Goal: Task Accomplishment & Management: Complete application form

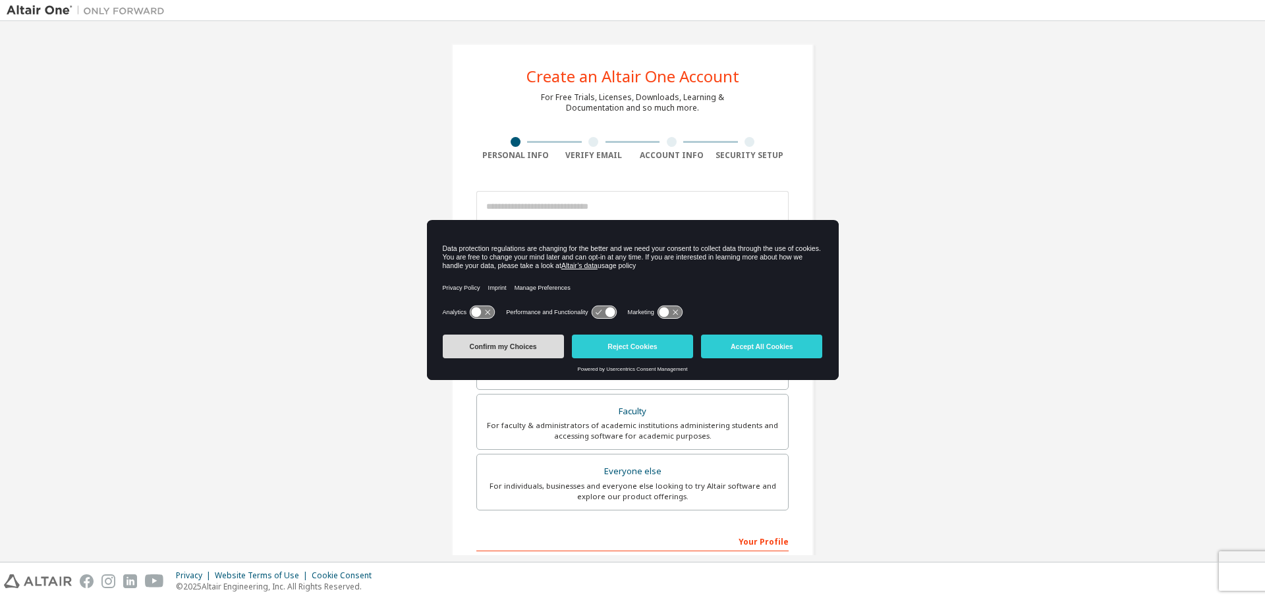
click at [521, 346] on button "Confirm my Choices" at bounding box center [503, 347] width 121 height 24
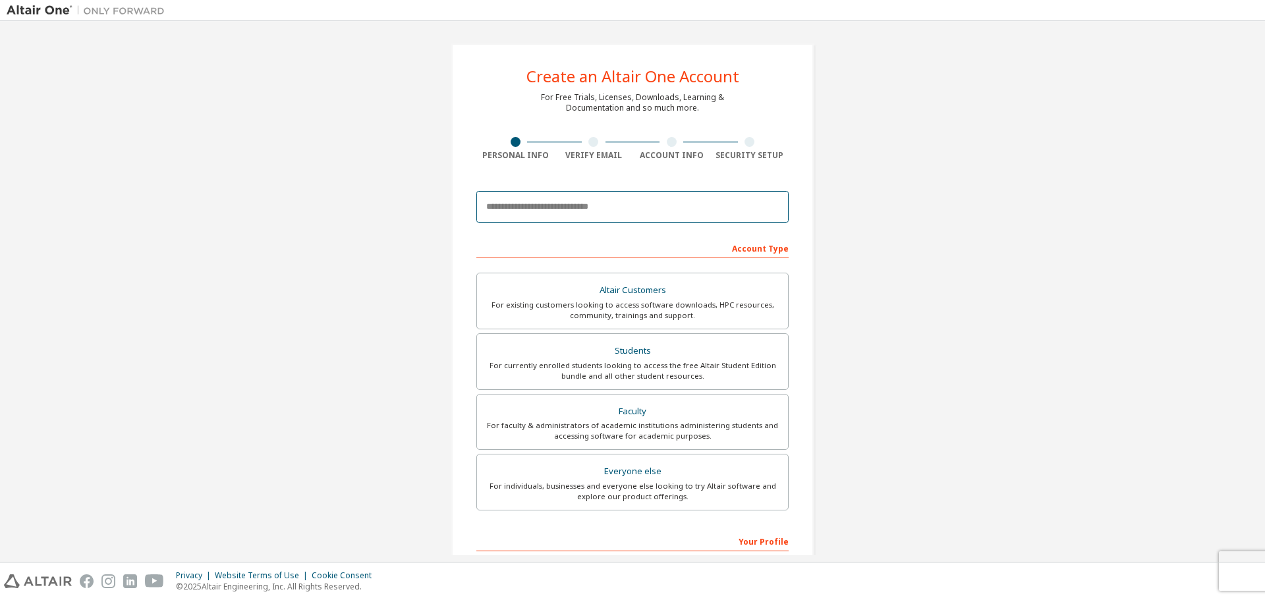
click at [539, 208] on input "email" at bounding box center [633, 207] width 312 height 32
click at [636, 357] on div "Students" at bounding box center [632, 351] width 295 height 18
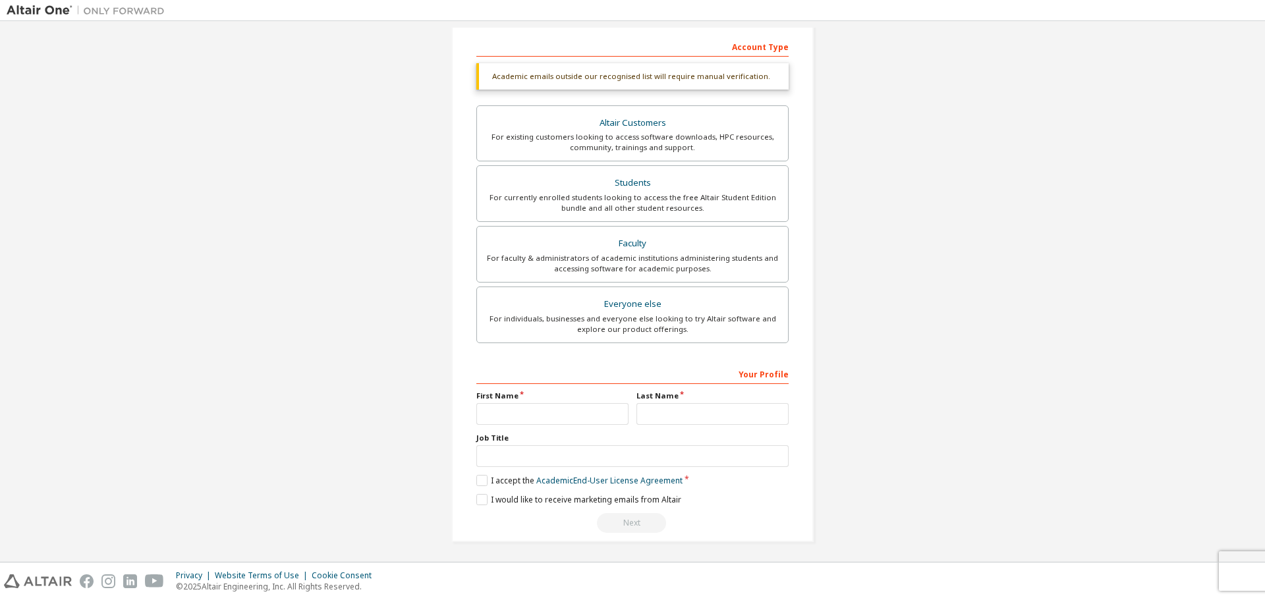
scroll to position [204, 0]
click at [577, 410] on input "text" at bounding box center [553, 412] width 152 height 22
type input "*****"
click at [680, 409] on input "text" at bounding box center [713, 412] width 152 height 22
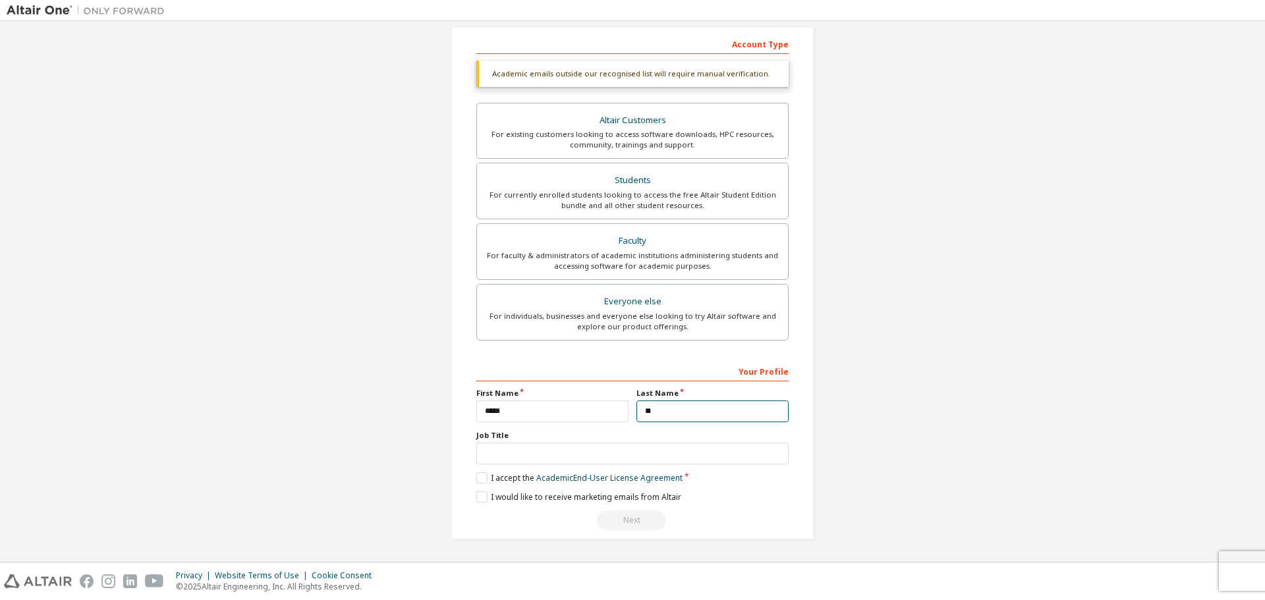
type input "**"
click at [532, 452] on input "text" at bounding box center [633, 454] width 312 height 22
click at [478, 477] on label "I accept the Academic End-User License Agreement" at bounding box center [580, 478] width 206 height 11
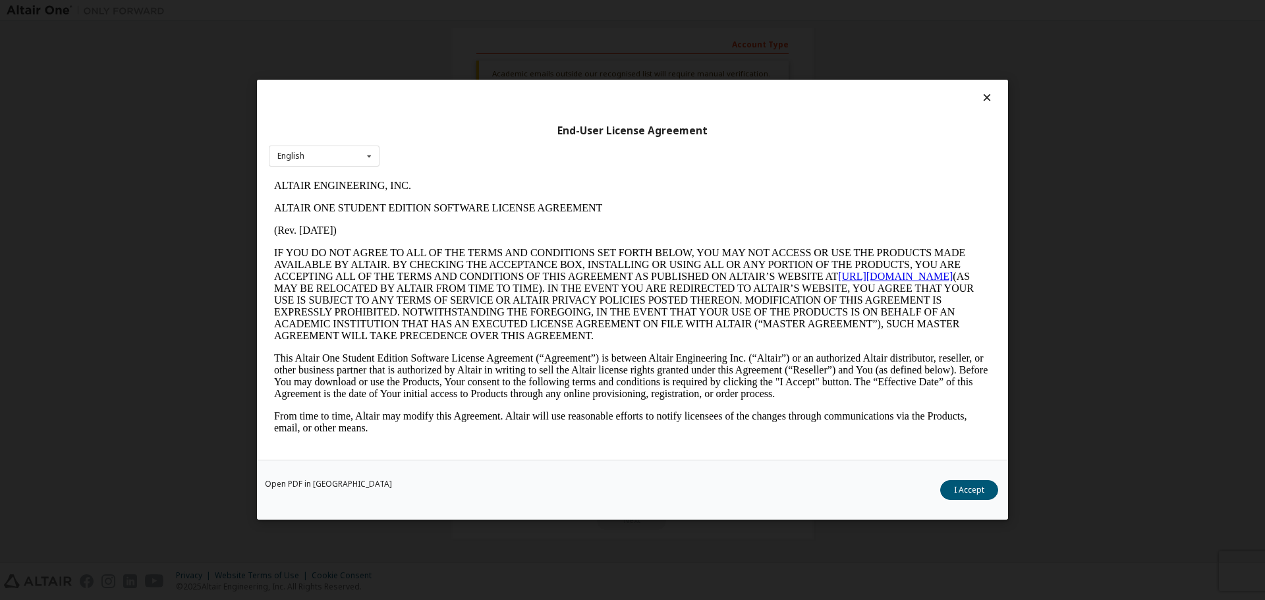
scroll to position [0, 0]
click at [973, 497] on button "I Accept" at bounding box center [969, 491] width 58 height 20
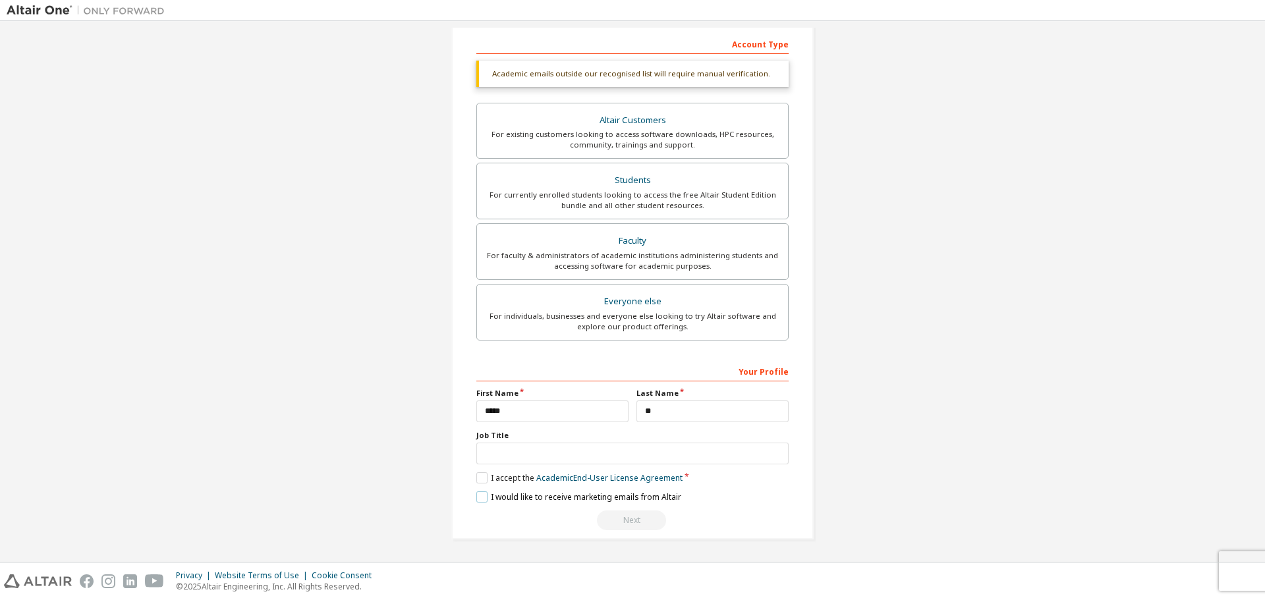
click at [480, 494] on label "I would like to receive marketing emails from Altair" at bounding box center [579, 497] width 205 height 11
click at [488, 457] on input "text" at bounding box center [633, 454] width 312 height 22
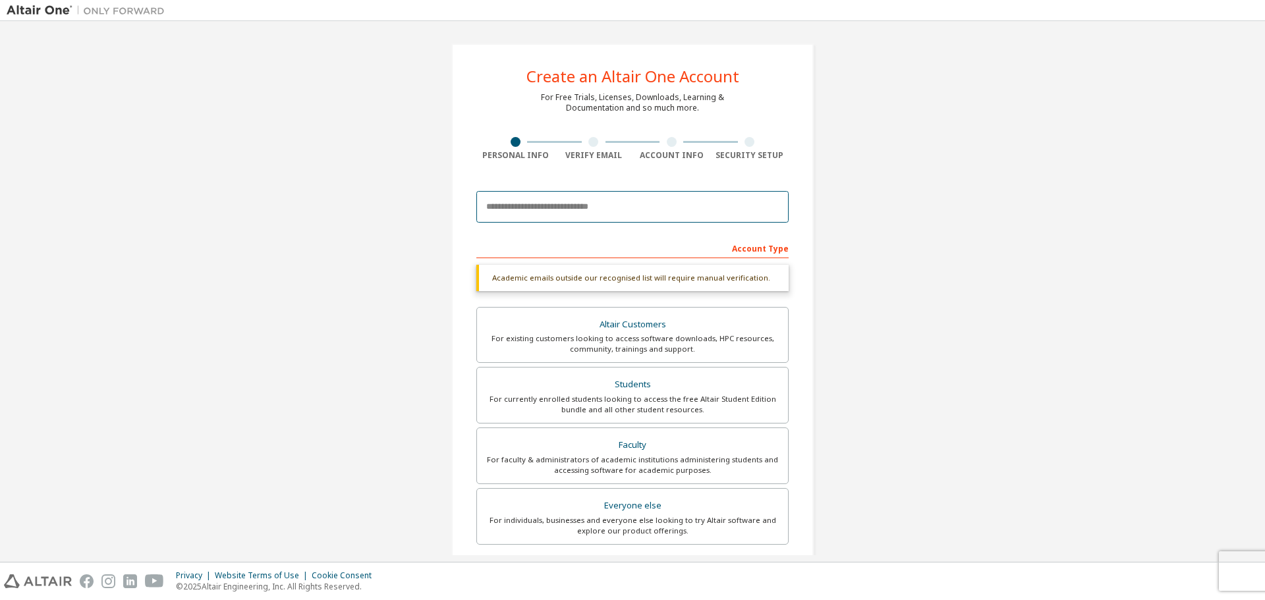
click at [568, 199] on input "email" at bounding box center [633, 207] width 312 height 32
type input "*"
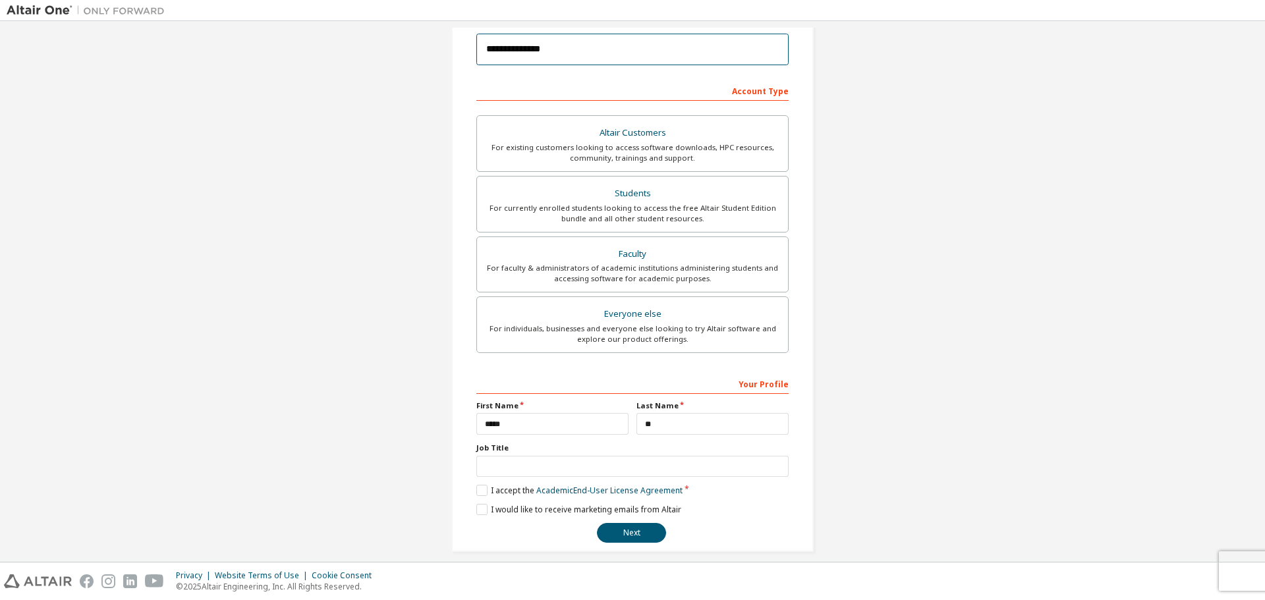
scroll to position [170, 0]
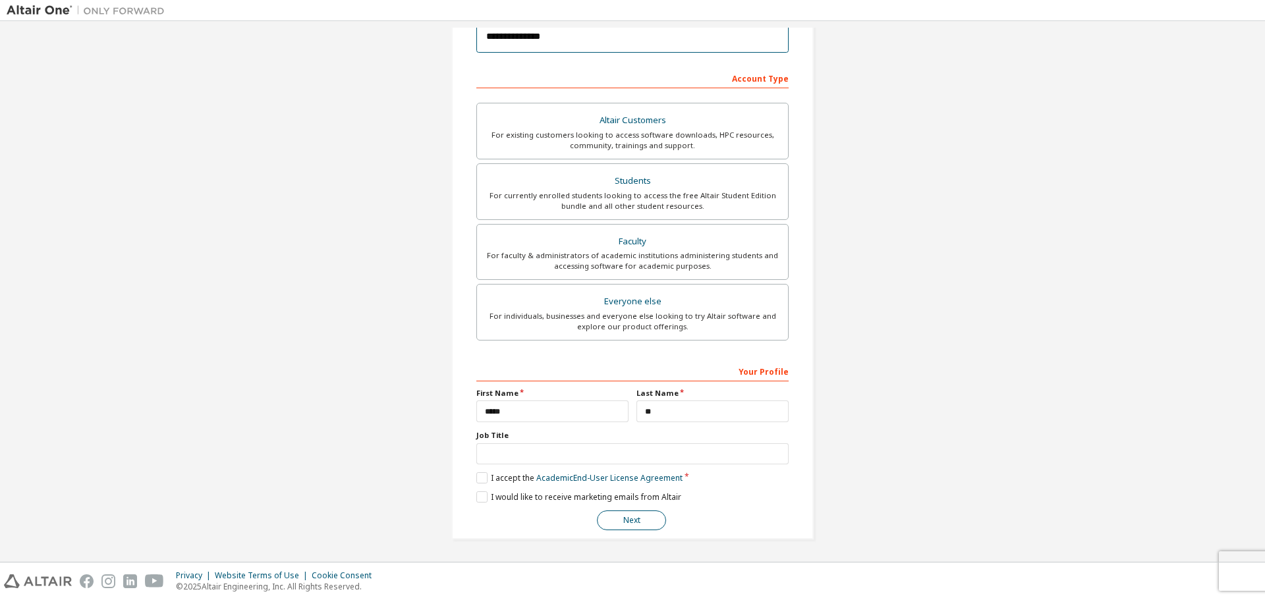
type input "**********"
click at [642, 521] on button "Next" at bounding box center [631, 521] width 69 height 20
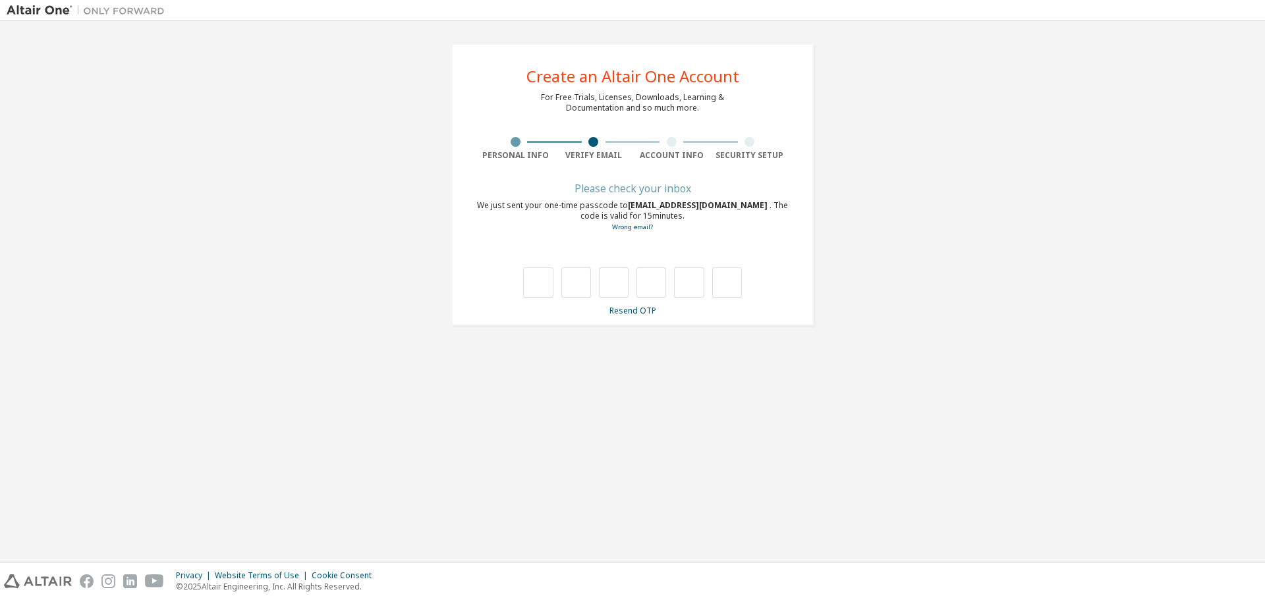
scroll to position [0, 0]
type input "*"
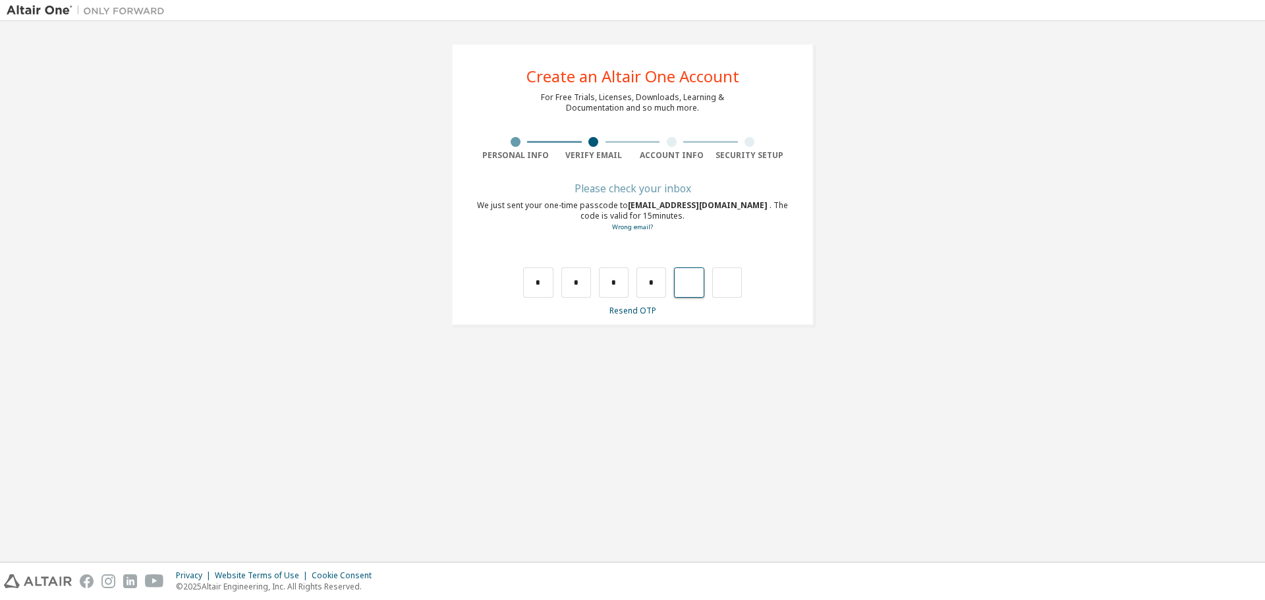
type input "*"
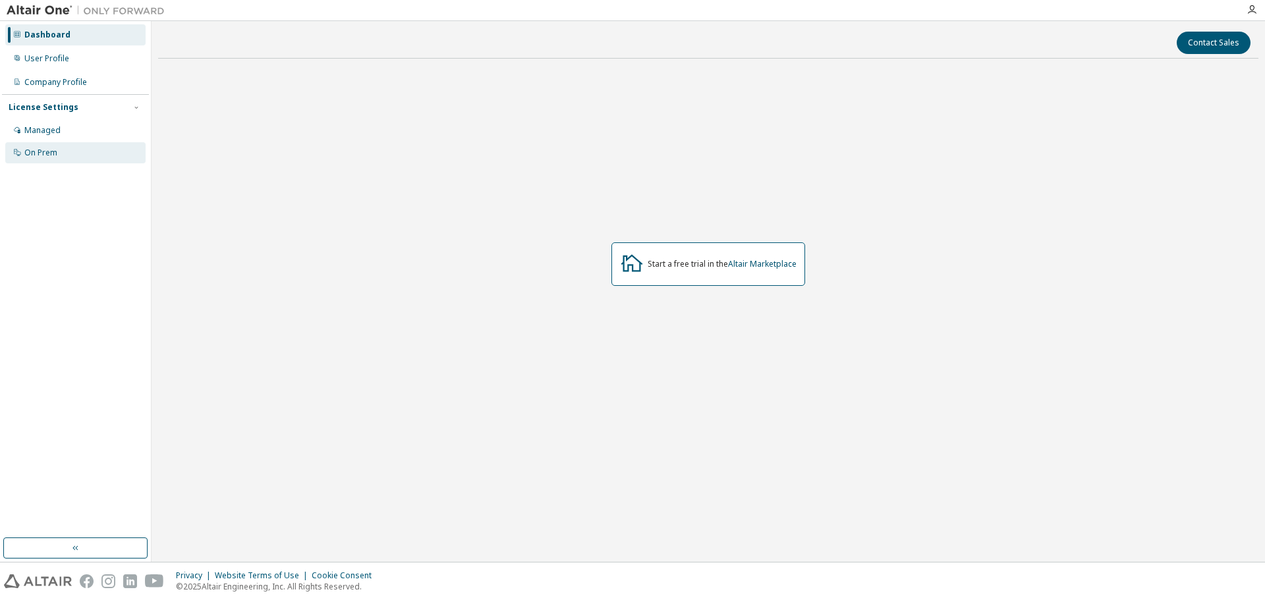
click at [44, 153] on div "On Prem" at bounding box center [40, 153] width 33 height 11
